Goal: Information Seeking & Learning: Learn about a topic

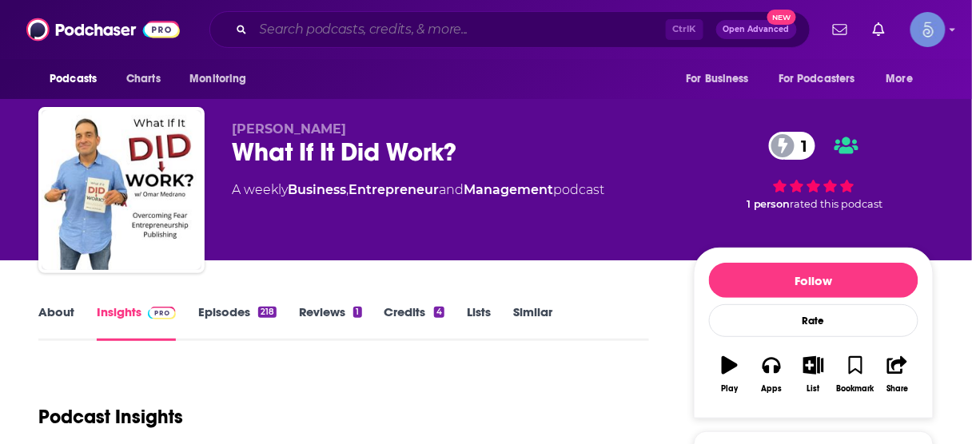
click at [334, 30] on input "Search podcasts, credits, & more..." at bounding box center [459, 30] width 412 height 26
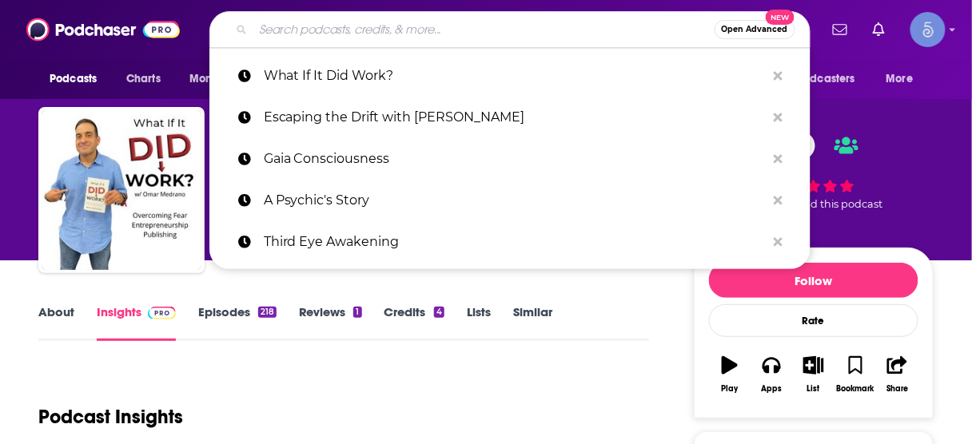
paste input "Accelerated Health"
type input "Accelerated Health"
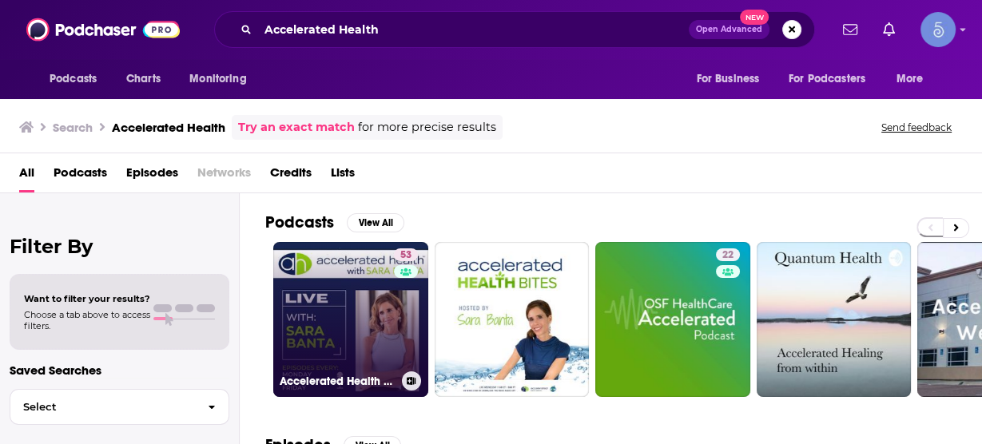
click at [359, 295] on link "53 Accelerated Health with [PERSON_NAME]" at bounding box center [350, 319] width 155 height 155
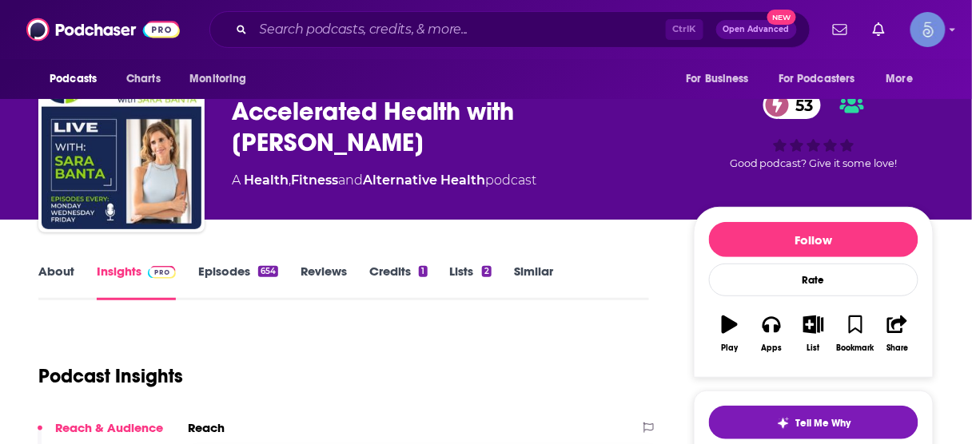
scroll to position [128, 0]
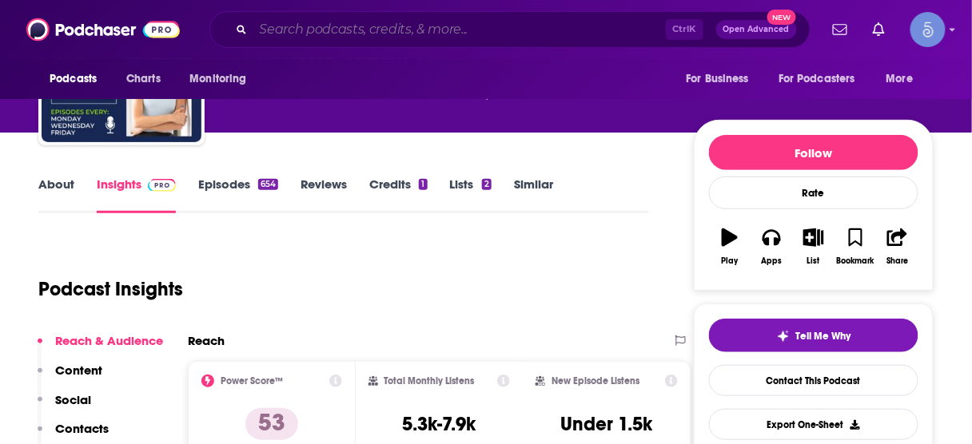
click at [543, 23] on input "Search podcasts, credits, & more..." at bounding box center [459, 30] width 412 height 26
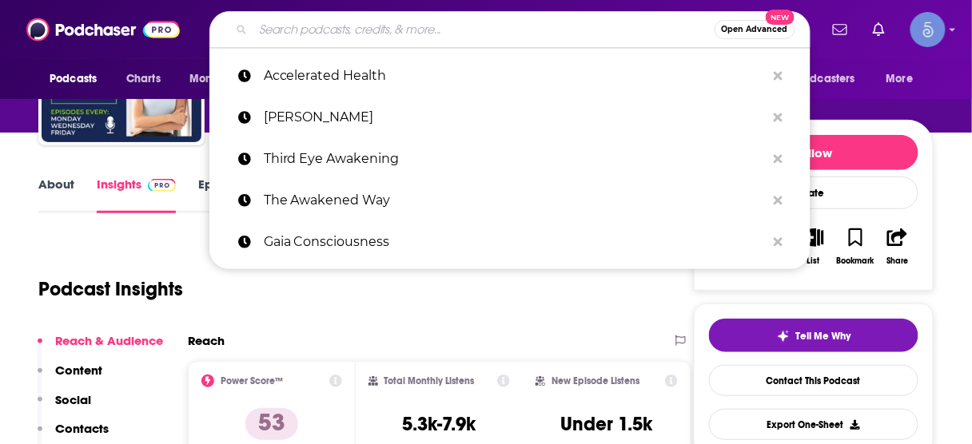
paste input "Accelerate Your Business Growth"
type input "Accelerate Your Business Growth"
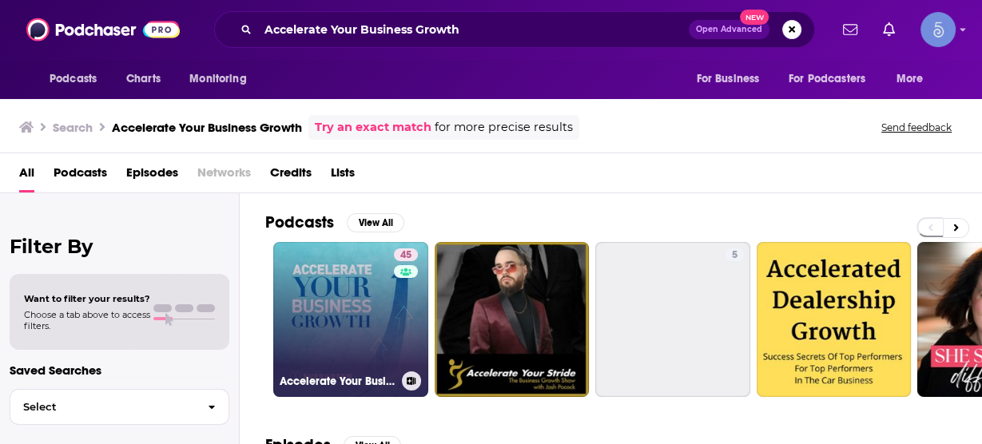
click at [365, 286] on link "45 Accelerate Your Business Growth" at bounding box center [350, 319] width 155 height 155
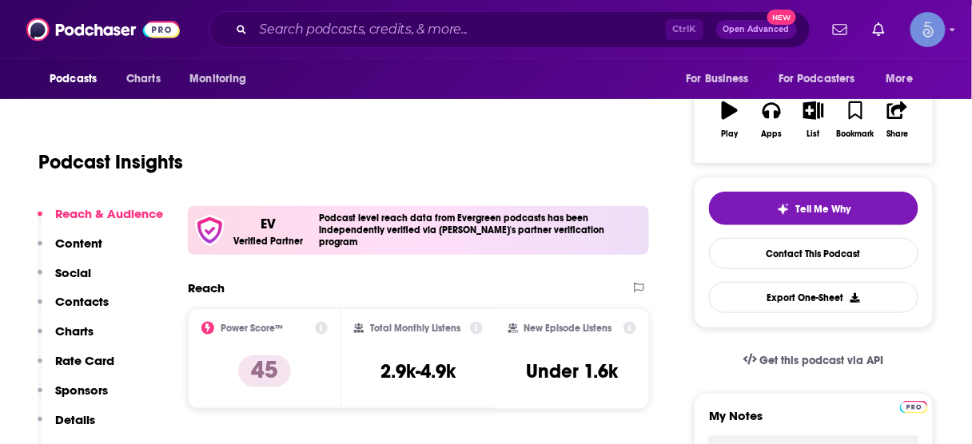
scroll to position [256, 0]
